Goal: Obtain resource: Download file/media

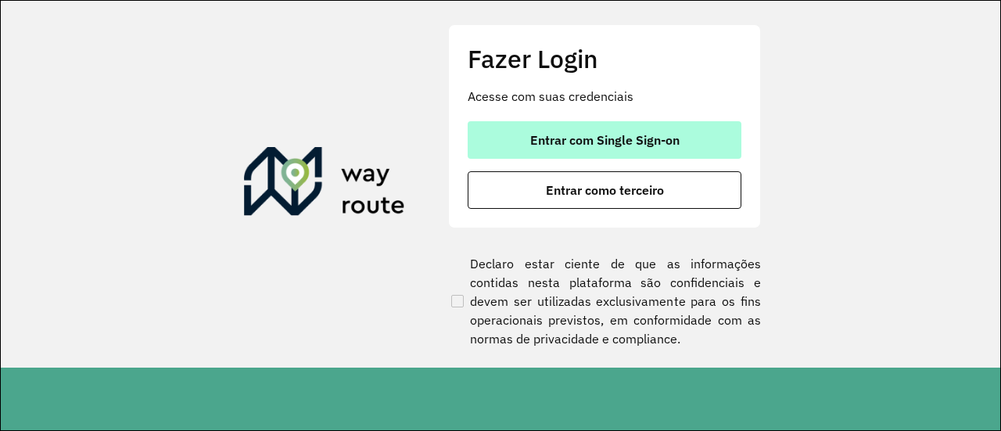
click at [612, 139] on span "Entrar com Single Sign-on" at bounding box center [604, 140] width 149 height 13
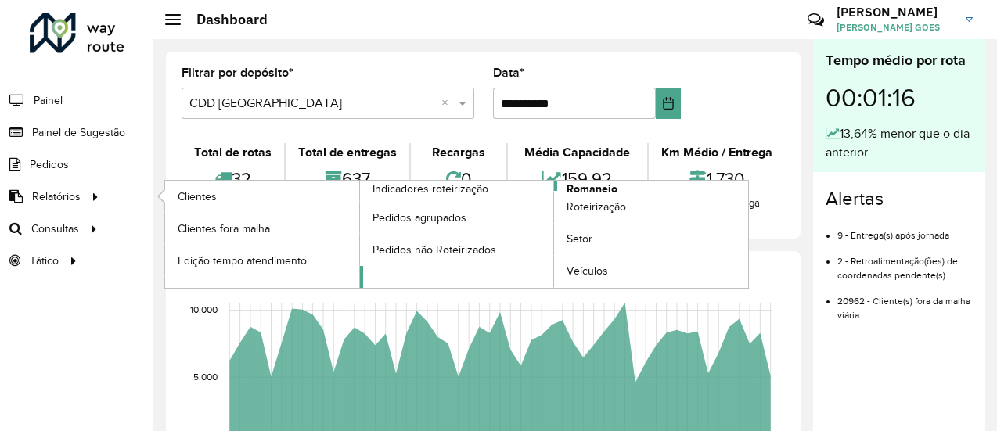
click at [580, 181] on span "Romaneio" at bounding box center [591, 189] width 51 height 16
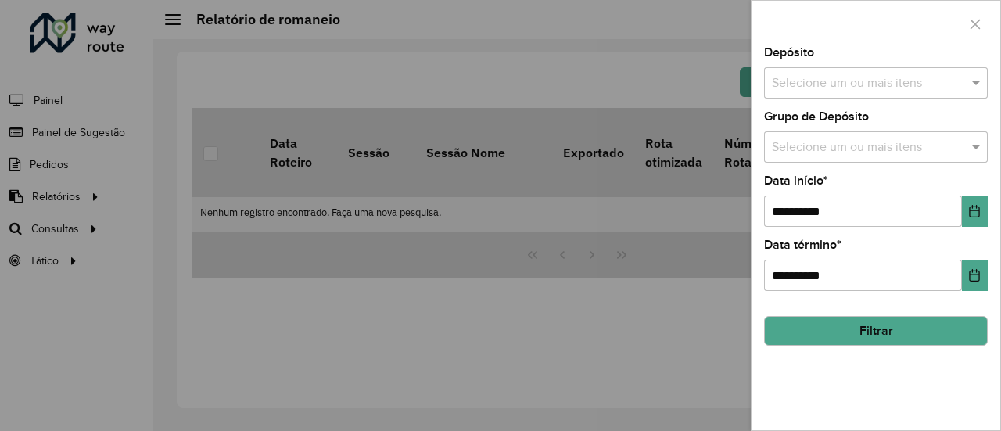
click at [875, 337] on button "Filtrar" at bounding box center [876, 331] width 224 height 30
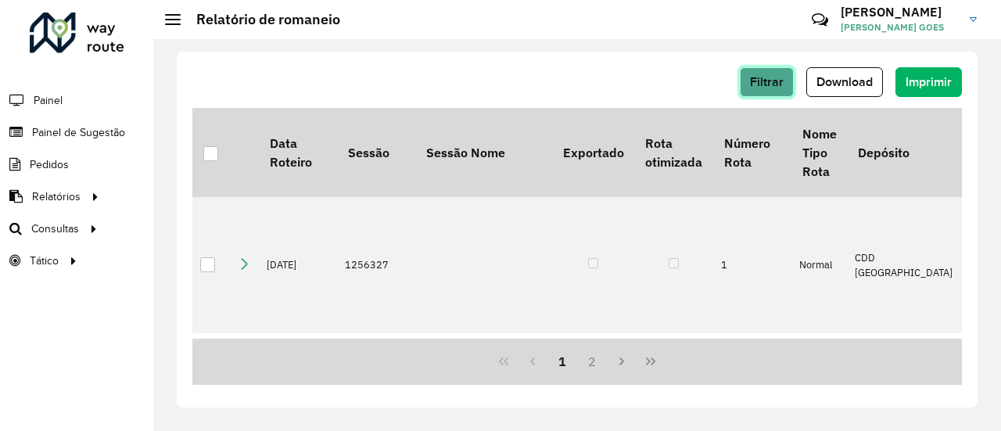
click at [762, 94] on button "Filtrar" at bounding box center [767, 82] width 54 height 30
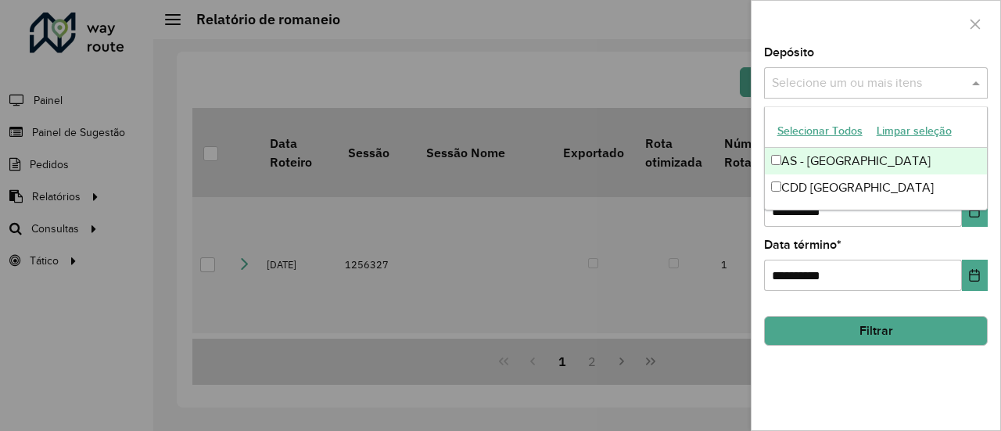
click at [801, 84] on input "text" at bounding box center [868, 83] width 200 height 19
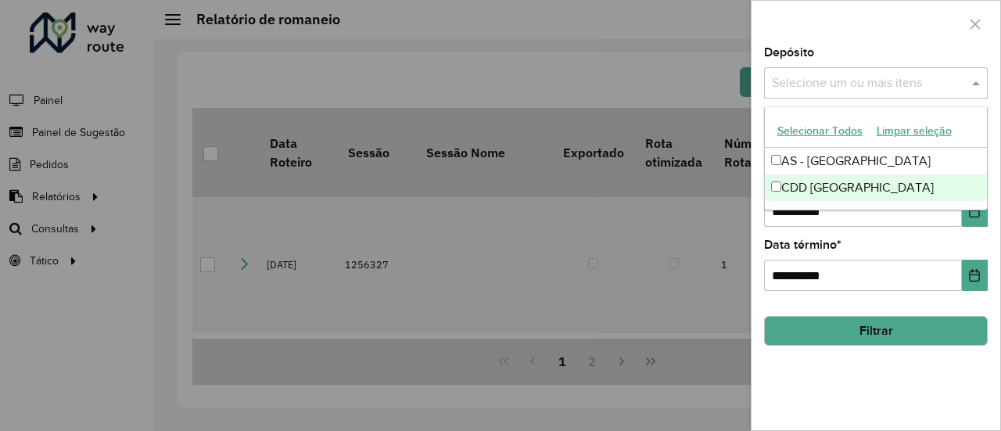
click at [814, 185] on div "CDD [GEOGRAPHIC_DATA]" at bounding box center [876, 187] width 223 height 27
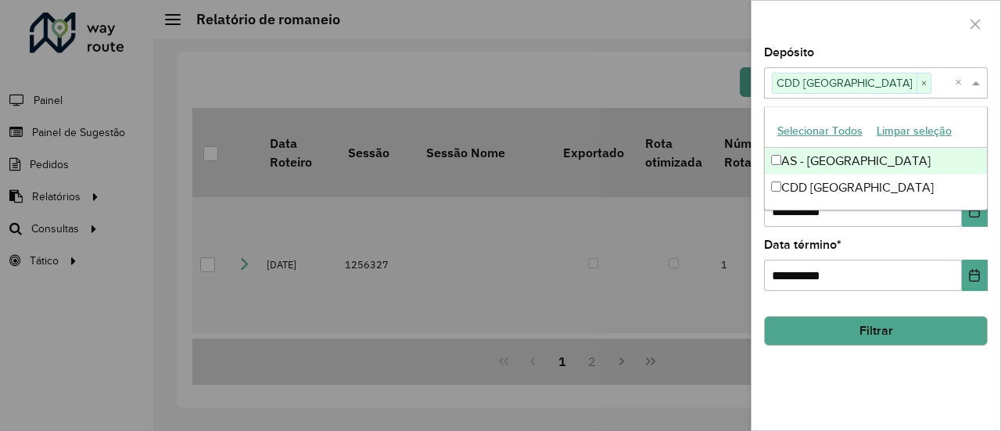
click at [872, 43] on div at bounding box center [876, 24] width 249 height 46
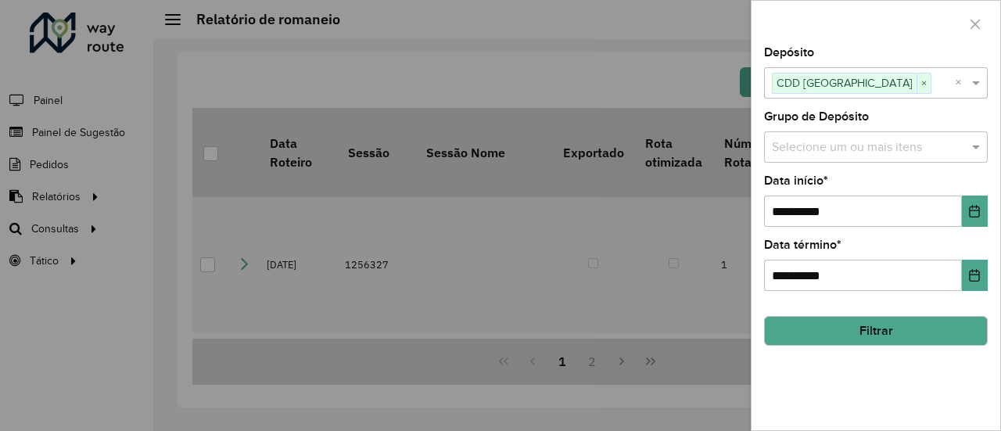
click at [871, 142] on input "text" at bounding box center [868, 147] width 200 height 19
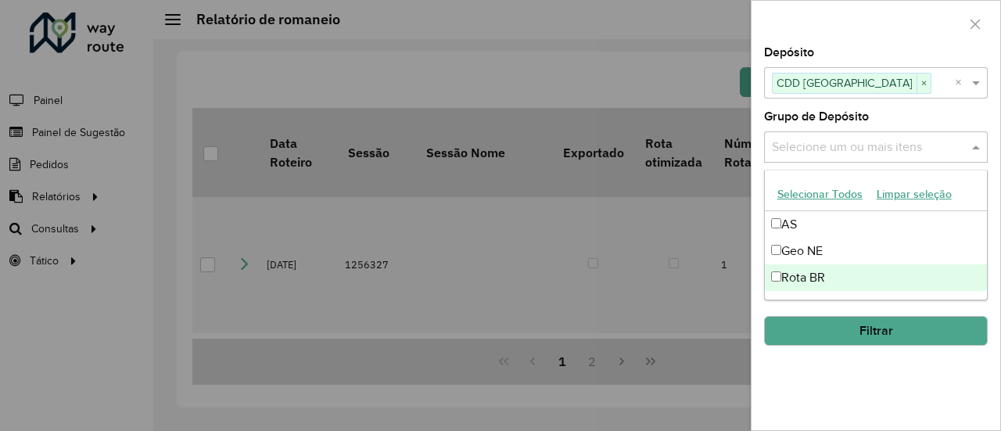
click at [808, 275] on div "Rota BR" at bounding box center [876, 277] width 223 height 27
click at [839, 376] on div "**********" at bounding box center [876, 238] width 249 height 383
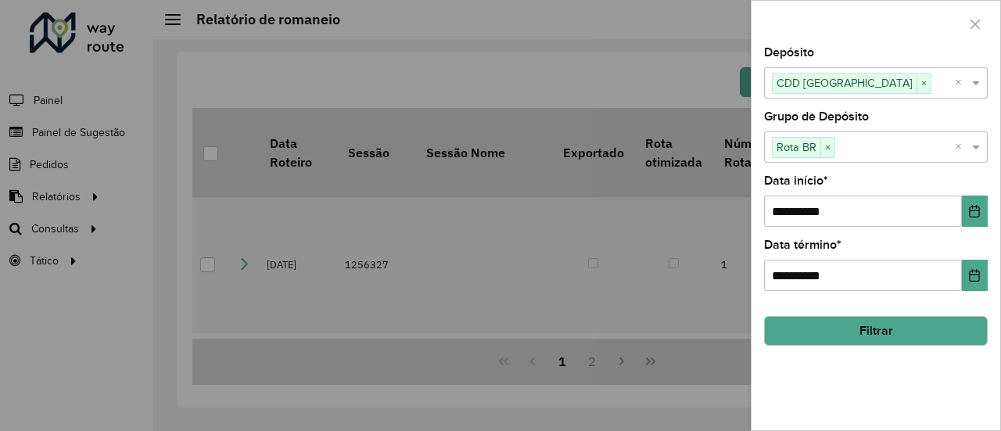
click at [867, 338] on button "Filtrar" at bounding box center [876, 331] width 224 height 30
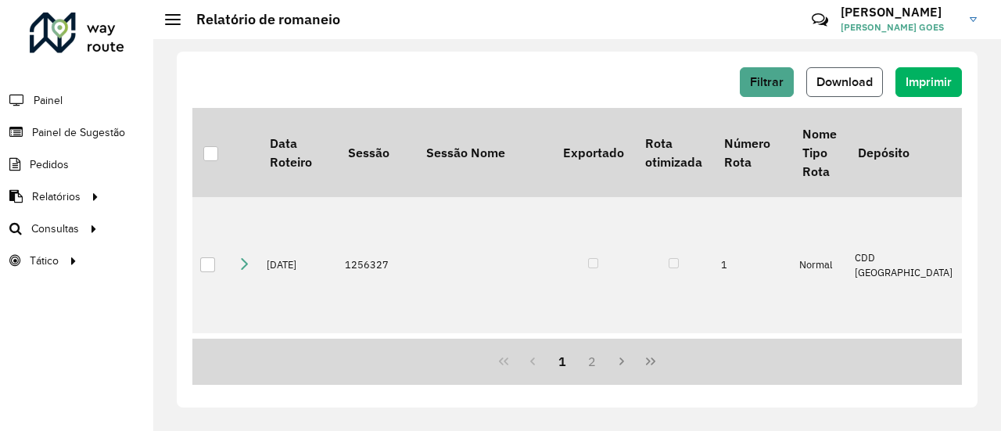
click at [864, 91] on button "Download" at bounding box center [845, 82] width 77 height 30
